Goal: Task Accomplishment & Management: Complete application form

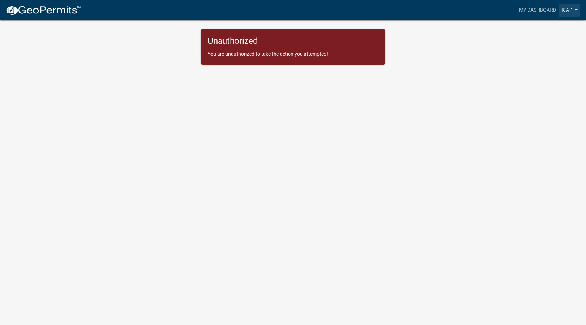
click at [575, 9] on link "K A-1" at bounding box center [569, 10] width 21 height 13
click at [538, 30] on link "Account" at bounding box center [552, 28] width 56 height 17
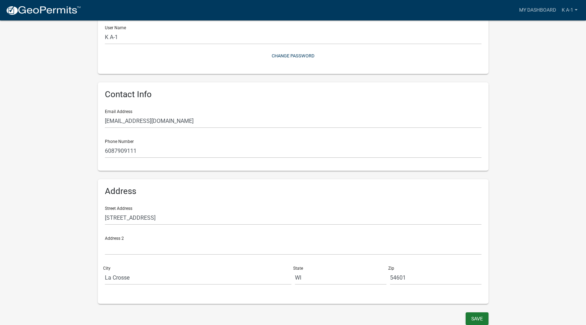
scroll to position [85, 0]
click at [473, 316] on button "Save" at bounding box center [477, 316] width 23 height 13
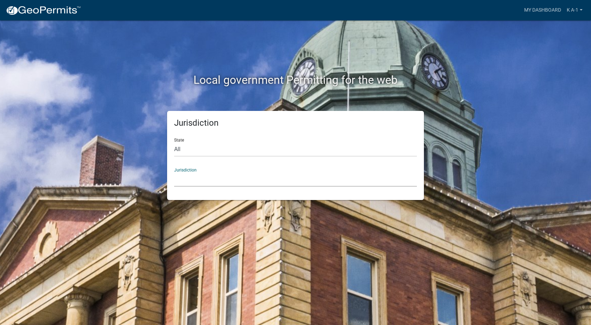
click at [188, 181] on select "Custer County, Colorado Carroll County, Georgia Cook County, Georgia Crawford C…" at bounding box center [295, 179] width 243 height 14
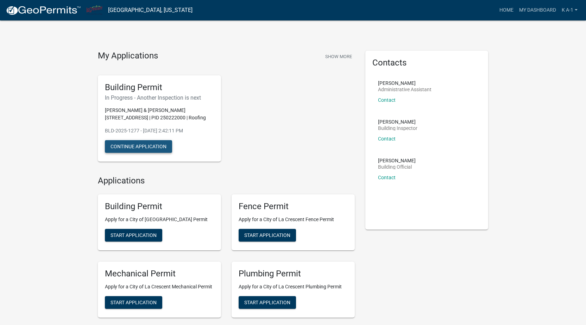
click at [137, 146] on button "Continue Application" at bounding box center [138, 146] width 67 height 13
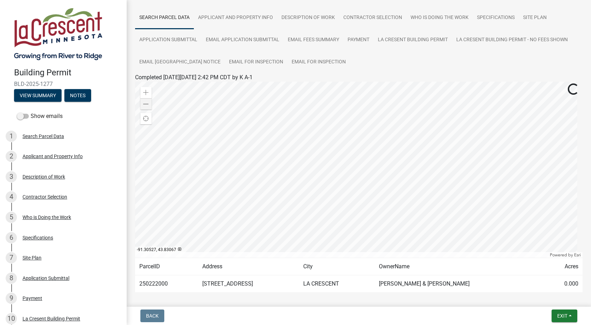
scroll to position [77, 0]
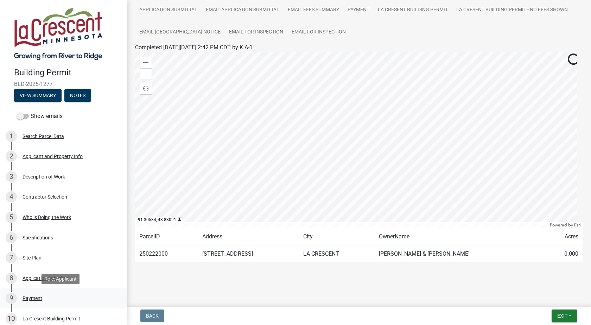
click at [33, 299] on div "Payment" at bounding box center [33, 298] width 20 height 5
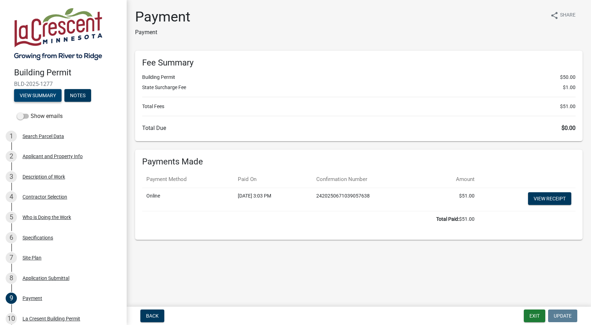
click at [34, 94] on button "View Summary" at bounding box center [38, 95] width 48 height 13
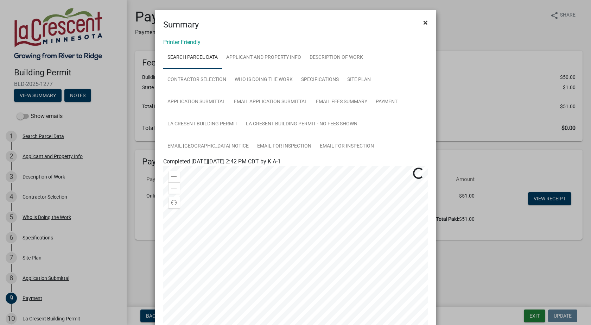
click at [423, 22] on span "×" at bounding box center [425, 23] width 5 height 10
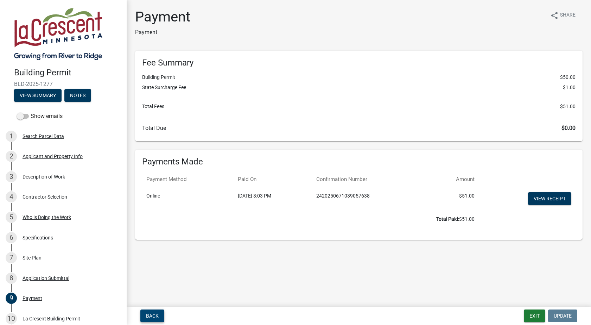
click at [156, 315] on span "Back" at bounding box center [152, 316] width 13 height 6
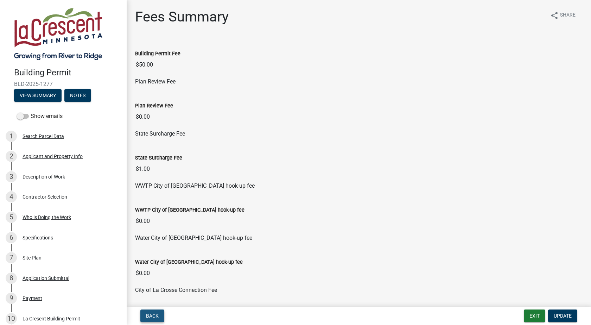
click at [154, 317] on span "Back" at bounding box center [152, 316] width 13 height 6
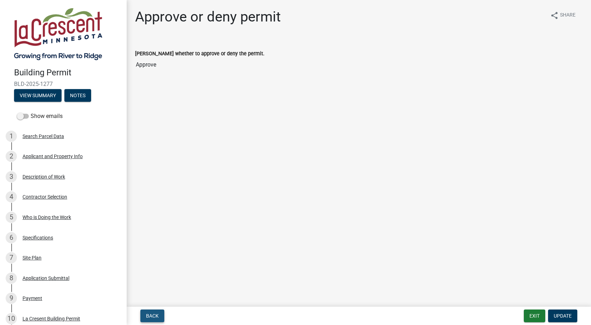
click at [154, 317] on span "Back" at bounding box center [152, 316] width 13 height 6
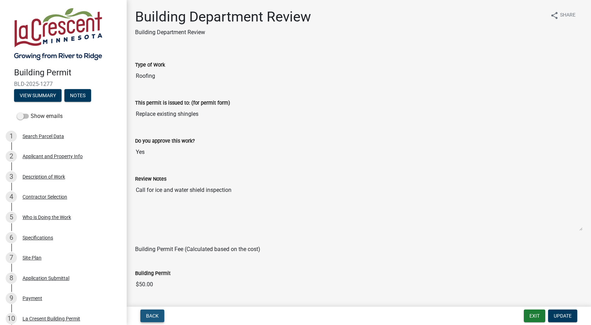
click at [154, 317] on span "Back" at bounding box center [152, 316] width 13 height 6
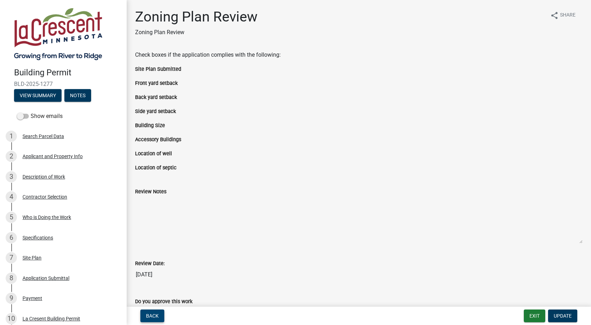
click at [154, 317] on span "Back" at bounding box center [152, 316] width 13 height 6
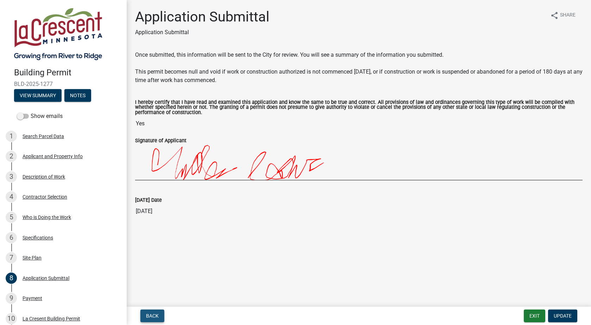
click at [154, 317] on span "Back" at bounding box center [152, 316] width 13 height 6
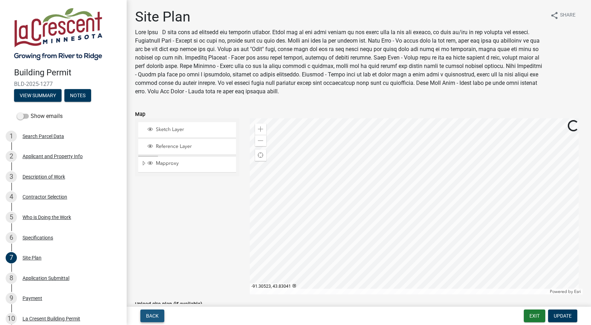
click at [150, 313] on span "Back" at bounding box center [152, 316] width 13 height 6
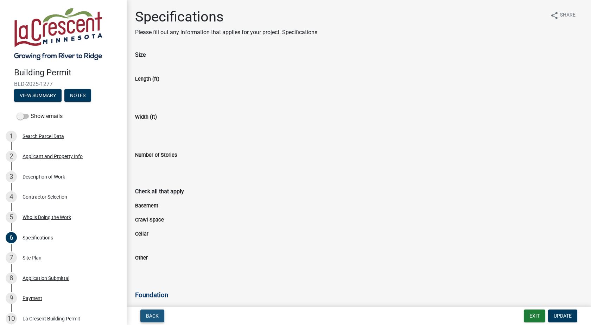
click at [150, 313] on span "Back" at bounding box center [152, 316] width 13 height 6
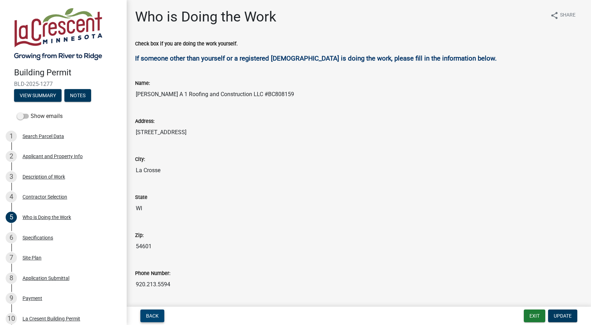
click at [150, 313] on span "Back" at bounding box center [152, 316] width 13 height 6
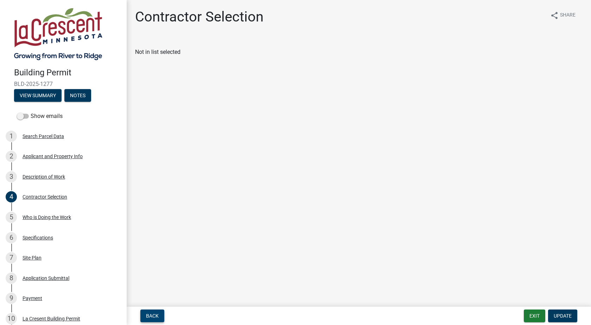
click at [150, 313] on span "Back" at bounding box center [152, 316] width 13 height 6
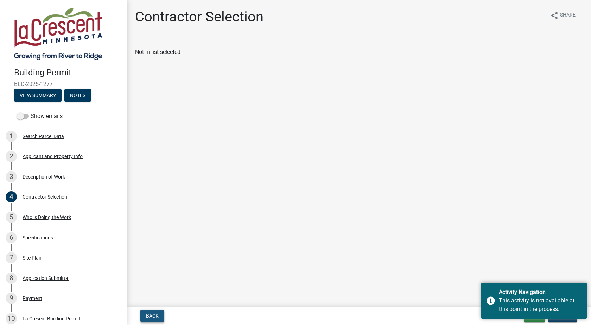
click at [150, 313] on span "Back" at bounding box center [152, 316] width 13 height 6
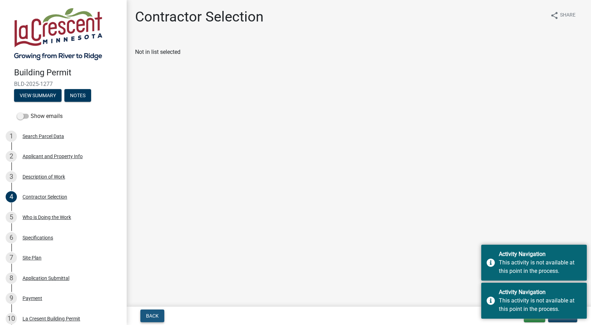
click at [150, 313] on span "Back" at bounding box center [152, 316] width 13 height 6
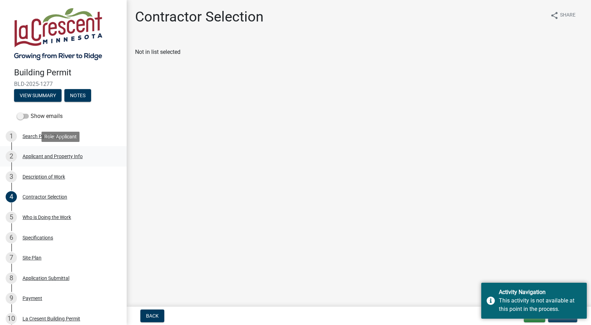
click at [31, 157] on div "Applicant and Property Info" at bounding box center [53, 156] width 60 height 5
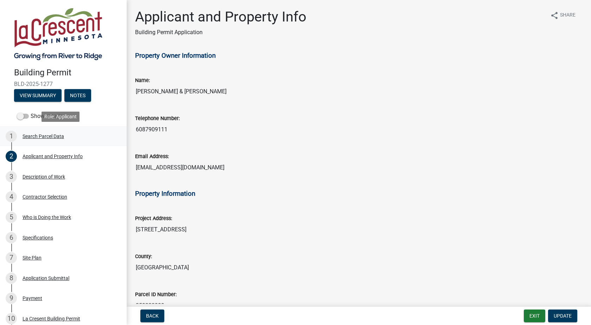
click at [40, 134] on div "Search Parcel Data" at bounding box center [44, 136] width 42 height 5
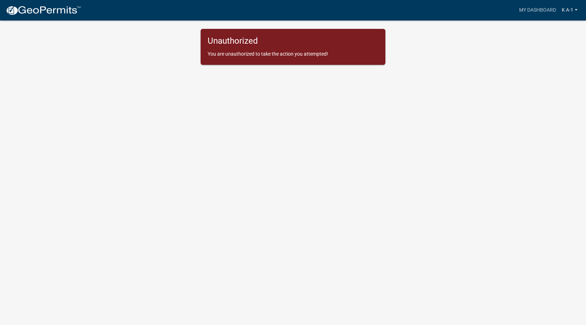
click at [565, 10] on link "K A-1" at bounding box center [569, 10] width 21 height 13
click at [540, 30] on link "Account" at bounding box center [552, 28] width 56 height 17
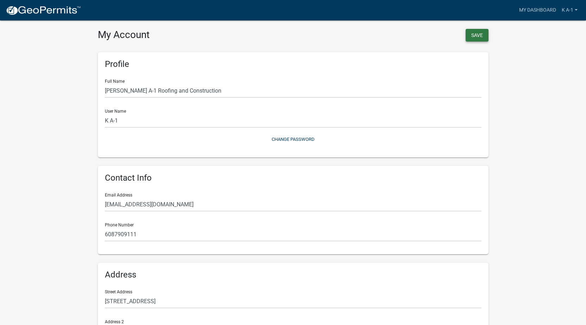
click at [473, 34] on button "Save" at bounding box center [477, 35] width 23 height 13
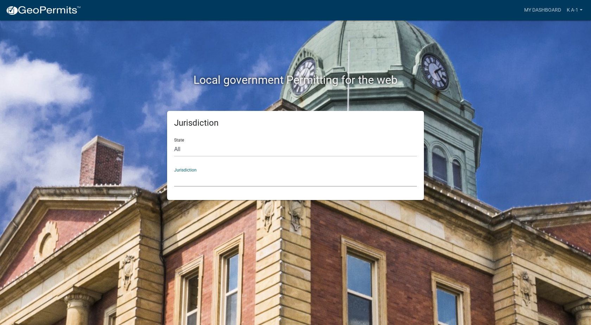
click at [185, 177] on select "Custer County, Colorado Carroll County, Georgia Cook County, Georgia Crawford C…" at bounding box center [295, 179] width 243 height 14
